Goal: Information Seeking & Learning: Find contact information

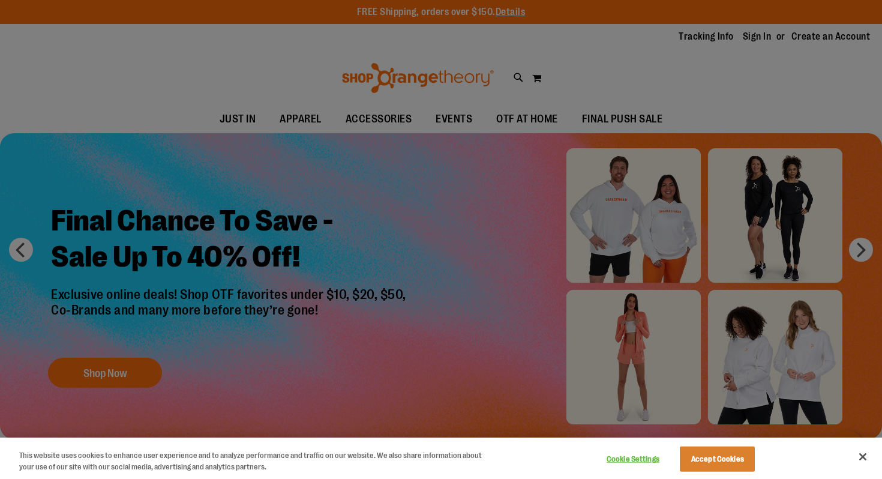
click at [573, 95] on div at bounding box center [441, 239] width 882 height 479
click at [464, 157] on div at bounding box center [441, 239] width 882 height 479
click at [724, 452] on button "Accept Cookies" at bounding box center [717, 458] width 75 height 25
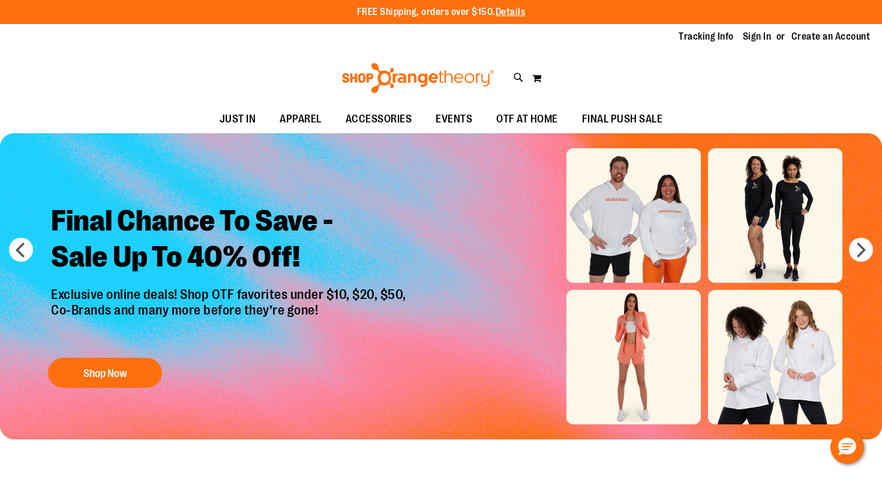
click at [418, 232] on h2 "Final Chance To Save - Sale Up To 40% Off!" at bounding box center [230, 240] width 376 height 93
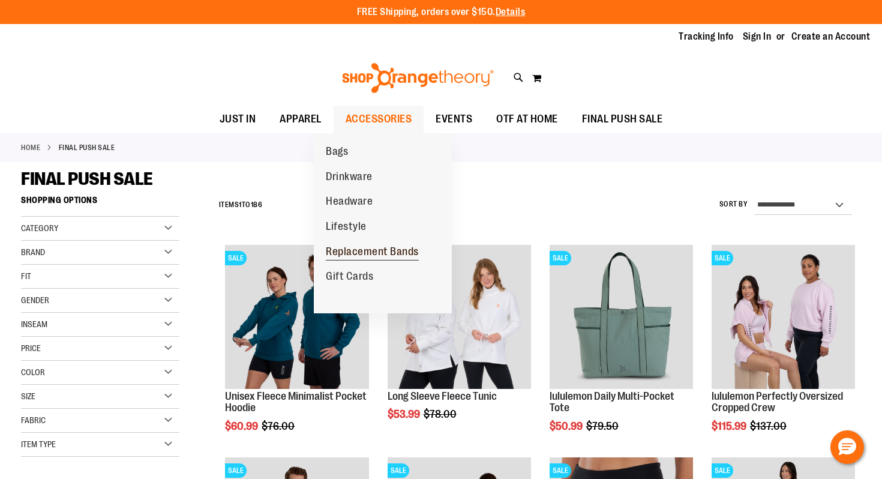
click at [350, 254] on span "Replacement Bands" at bounding box center [372, 252] width 93 height 15
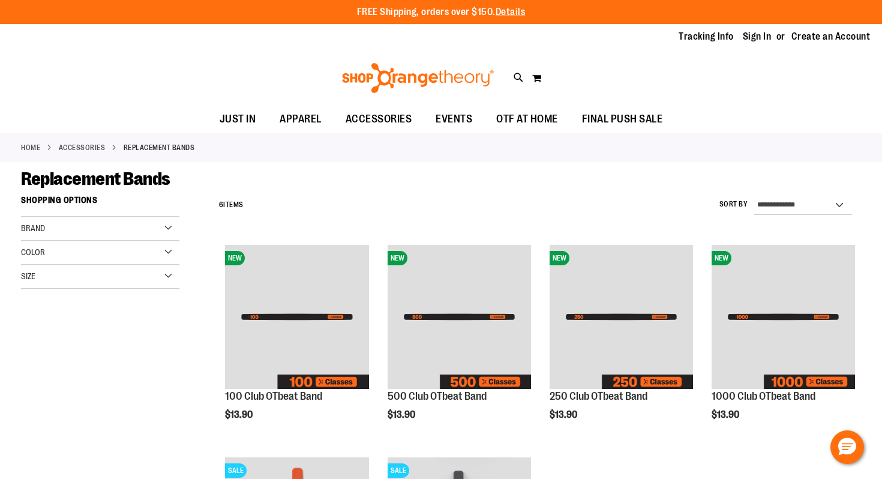
click at [37, 143] on link "Home" at bounding box center [30, 147] width 19 height 11
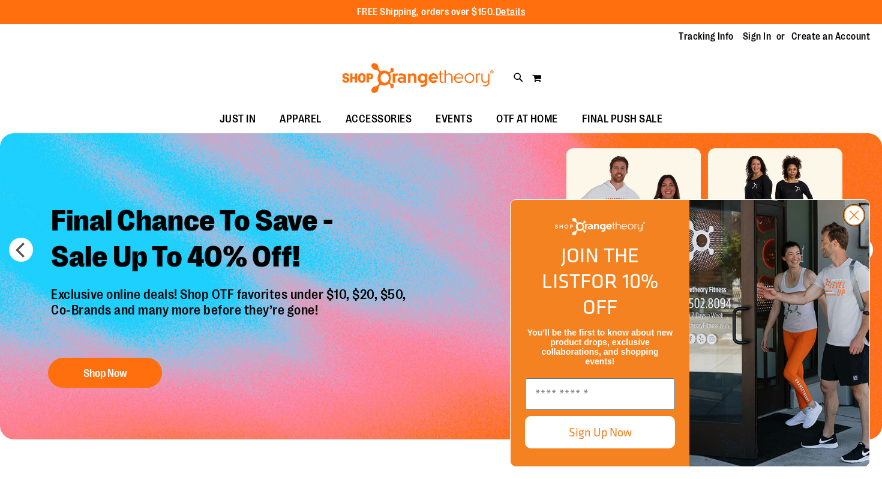
click at [855, 225] on circle "Close dialog" at bounding box center [854, 215] width 20 height 20
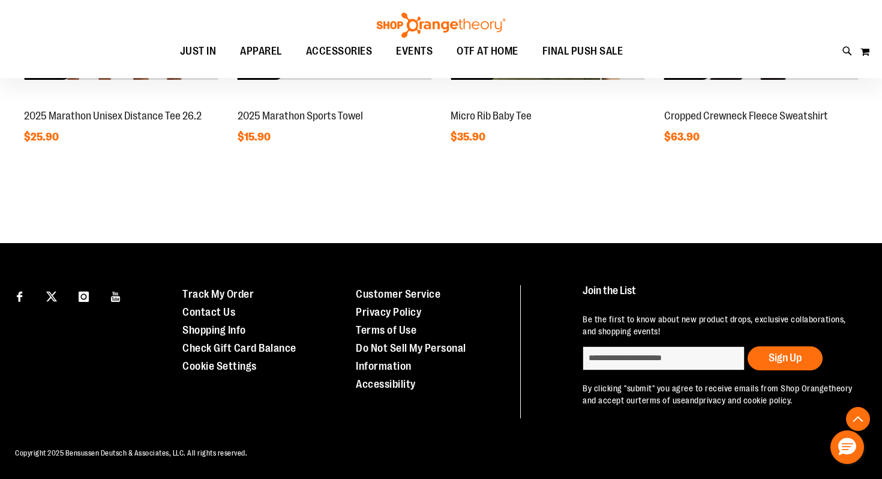
scroll to position [1168, 0]
click at [380, 298] on link "Customer Service" at bounding box center [398, 294] width 85 height 12
